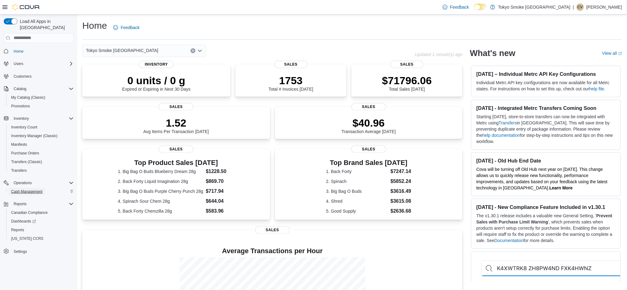
click at [42, 189] on span "Cash Management" at bounding box center [26, 191] width 31 height 5
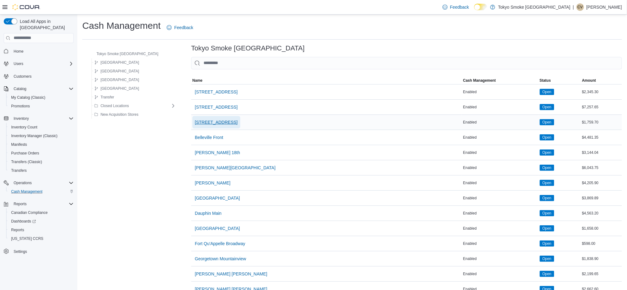
click at [195, 123] on span "979 Bloor St W" at bounding box center [216, 122] width 43 height 6
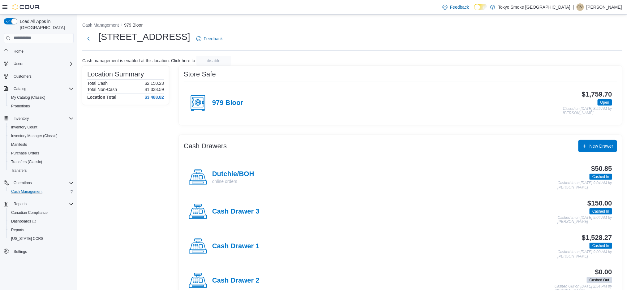
click at [236, 216] on div "Cash Drawer 3" at bounding box center [224, 211] width 71 height 19
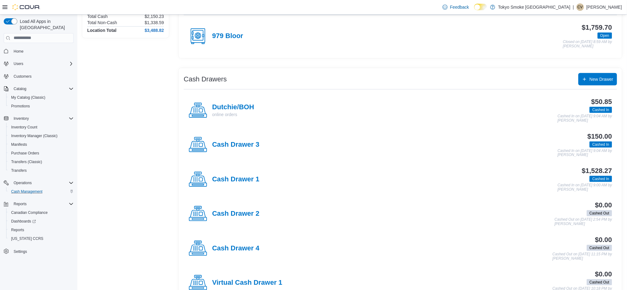
click at [241, 149] on div "Cash Drawer 3" at bounding box center [224, 145] width 71 height 19
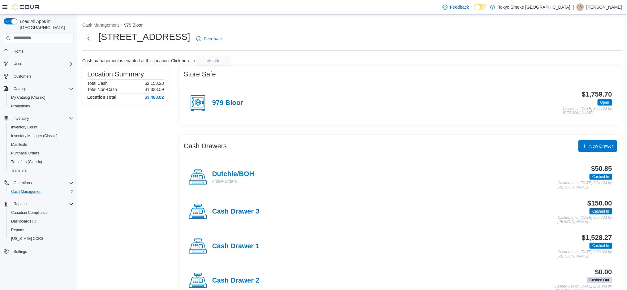
scroll to position [18, 0]
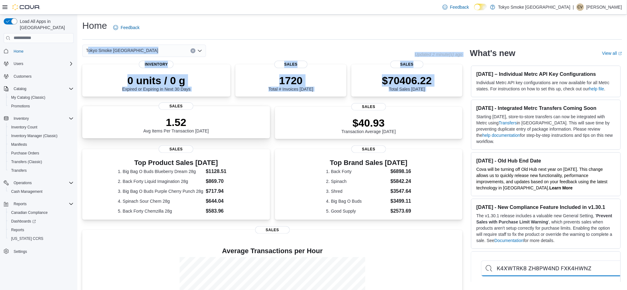
drag, startPoint x: 0, startPoint y: 0, endPoint x: 119, endPoint y: 111, distance: 162.9
click at [119, 111] on div "Home Feedback Tokyo Smoke Canada Updated 2 minute(s) ago 0 units / 0 g Expired …" at bounding box center [352, 189] width 550 height 348
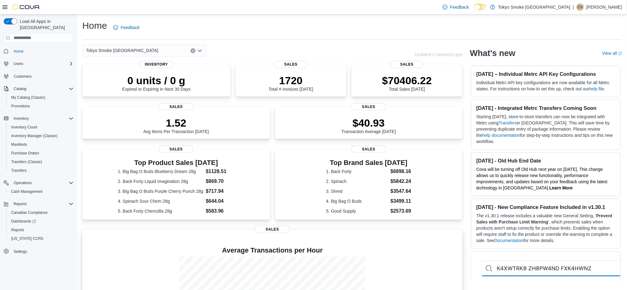
click at [150, 241] on p at bounding box center [272, 240] width 371 height 7
click at [15, 228] on span "Reports" at bounding box center [17, 230] width 13 height 5
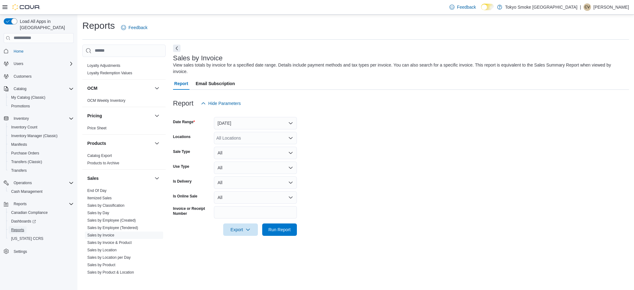
scroll to position [350, 0]
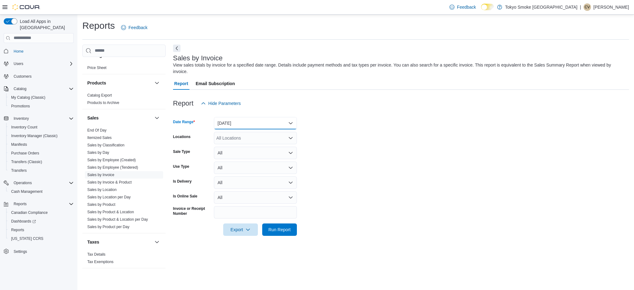
click at [234, 122] on button "Yesterday" at bounding box center [255, 123] width 83 height 12
click at [344, 129] on form "Date Range Yesterday Locations All Locations Sale Type All Use Type All Is Deli…" at bounding box center [401, 173] width 456 height 126
click at [238, 128] on button "Yesterday" at bounding box center [255, 123] width 83 height 12
click at [239, 148] on span "Today" at bounding box center [259, 147] width 71 height 7
click at [240, 132] on div "All Locations" at bounding box center [255, 138] width 83 height 12
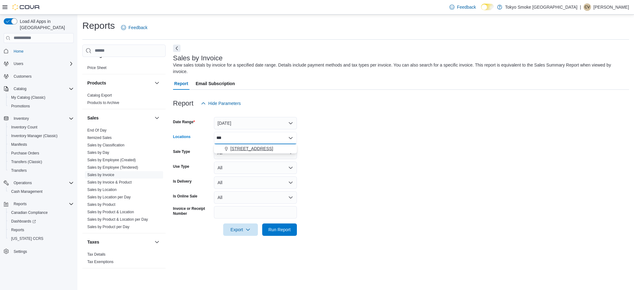
type input "***"
click at [241, 149] on span "979 Bloor St W" at bounding box center [251, 148] width 43 height 6
click at [360, 165] on form "Date Range Today Locations 979 Bloor St W Sale Type All Use Type All Is Deliver…" at bounding box center [401, 173] width 456 height 126
click at [113, 190] on link "Sales by Location" at bounding box center [101, 190] width 29 height 4
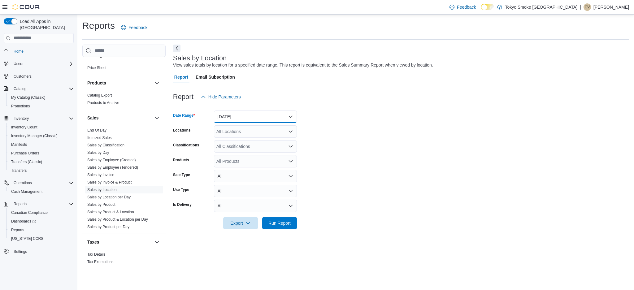
click at [254, 118] on button "Yesterday" at bounding box center [255, 117] width 83 height 12
click at [235, 139] on span "Today" at bounding box center [259, 141] width 71 height 7
click at [239, 132] on div "All Locations" at bounding box center [255, 131] width 83 height 12
type input "***"
click at [239, 143] on span "979 Bloor St W" at bounding box center [251, 142] width 43 height 6
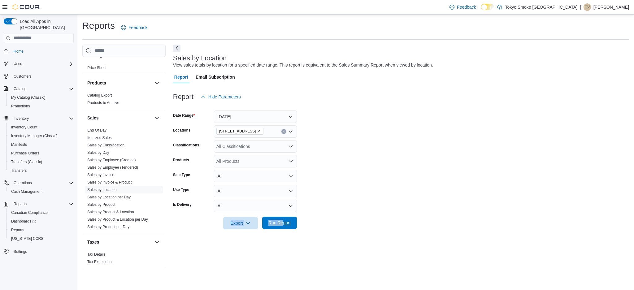
drag, startPoint x: 328, startPoint y: 208, endPoint x: 285, endPoint y: 227, distance: 46.3
click at [285, 227] on form "Date Range Today Locations 979 Bloor St W Classifications All Classifications P…" at bounding box center [401, 166] width 456 height 126
click at [285, 227] on span "Run Report" at bounding box center [279, 223] width 27 height 12
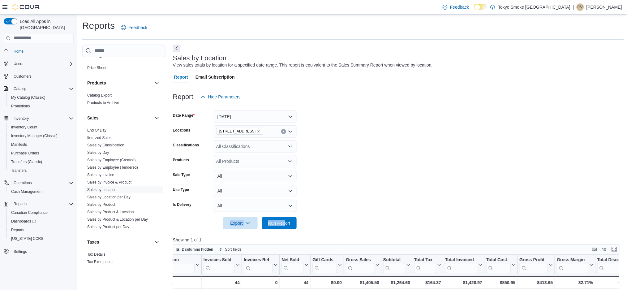
scroll to position [84, 0]
